Goal: Task Accomplishment & Management: Complete application form

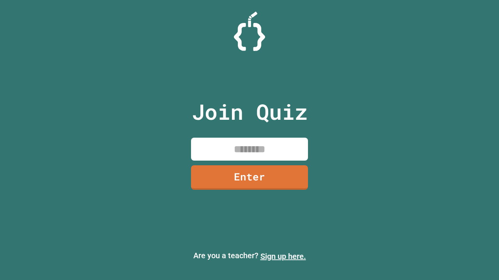
click at [283, 257] on link "Sign up here." at bounding box center [283, 256] width 46 height 9
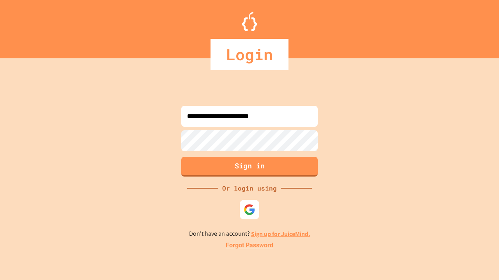
type input "**********"
